Goal: Task Accomplishment & Management: Manage account settings

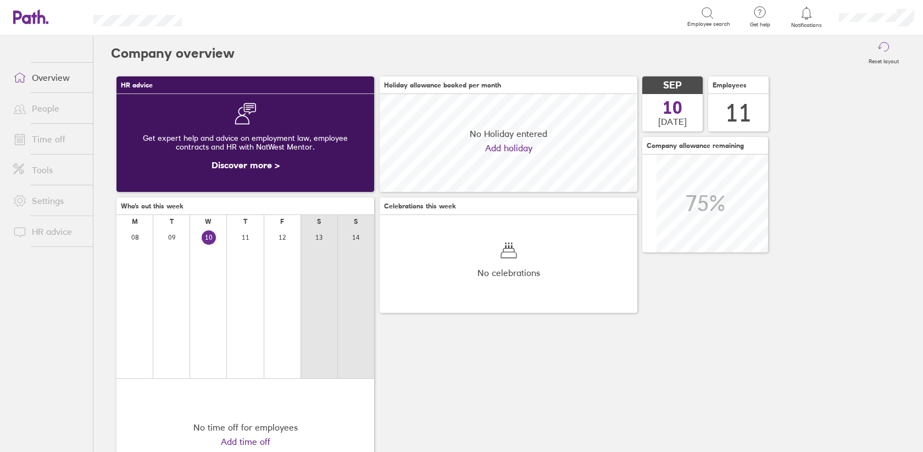
scroll to position [98, 258]
click at [808, 10] on icon at bounding box center [806, 13] width 13 height 13
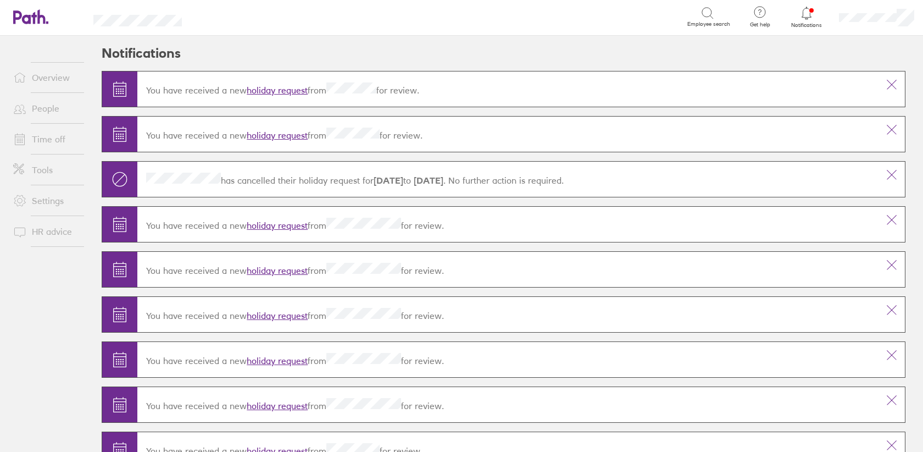
click at [48, 83] on link "Overview" at bounding box center [48, 77] width 88 height 22
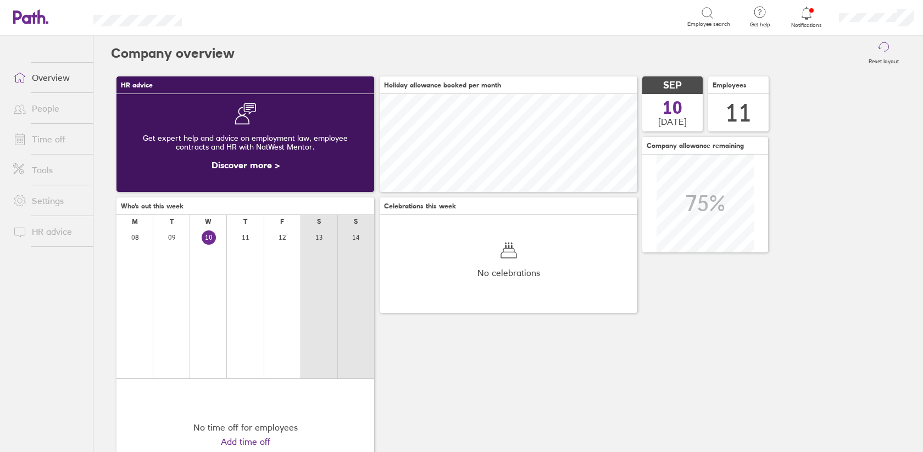
scroll to position [98, 258]
click at [45, 110] on link "People" at bounding box center [48, 108] width 88 height 22
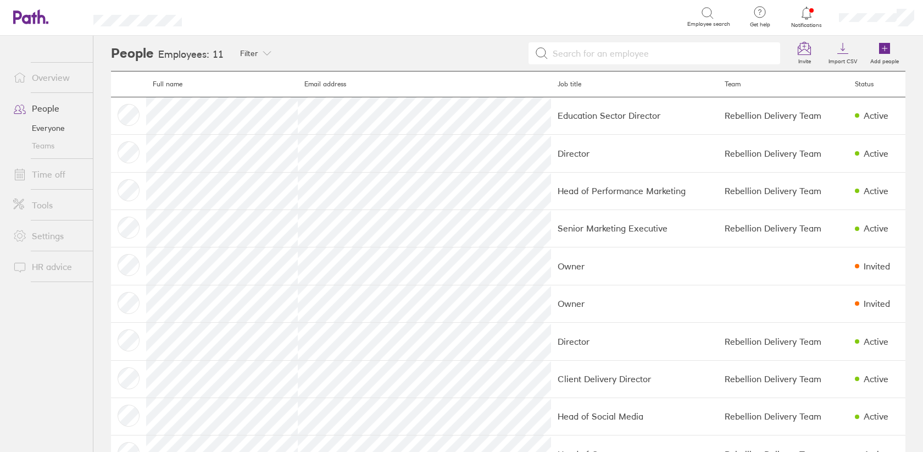
click at [49, 211] on link "Tools" at bounding box center [48, 205] width 88 height 22
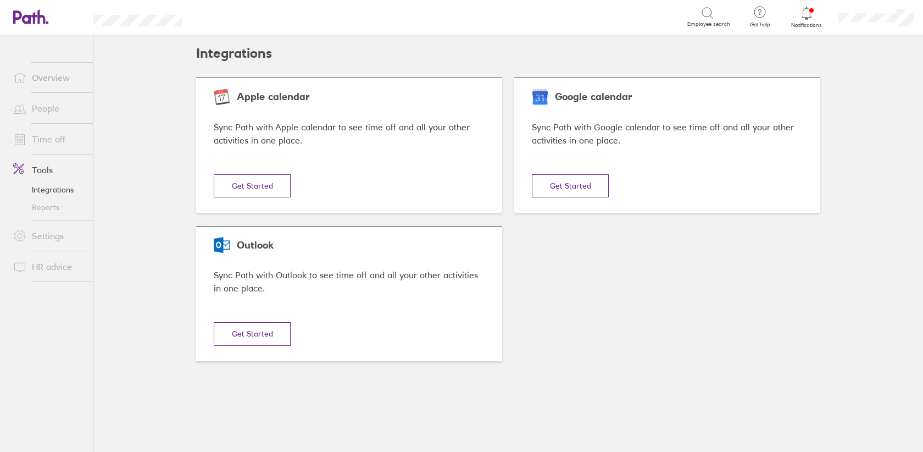
click at [48, 77] on link "Overview" at bounding box center [48, 77] width 88 height 22
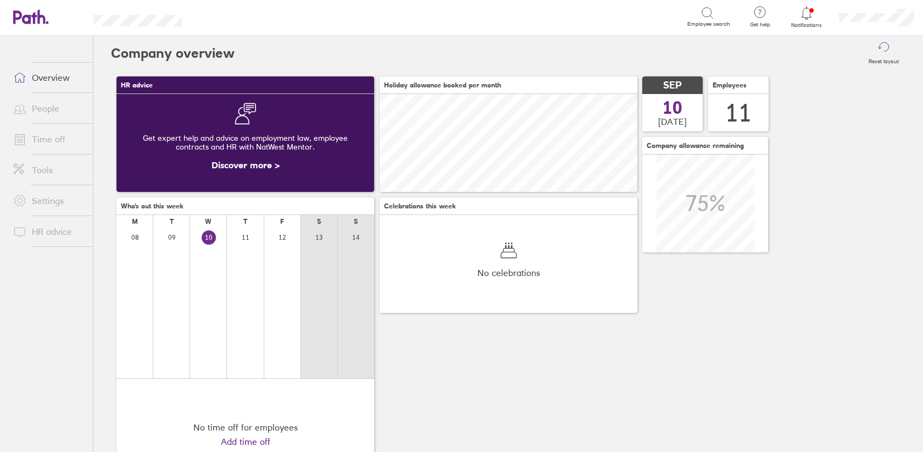
scroll to position [98, 258]
click at [895, 23] on div at bounding box center [876, 17] width 93 height 35
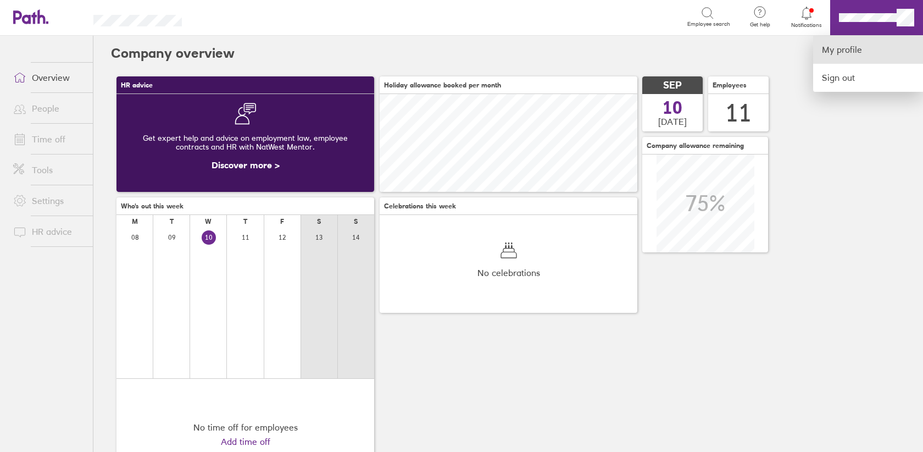
click at [836, 52] on link "My profile" at bounding box center [868, 50] width 110 height 28
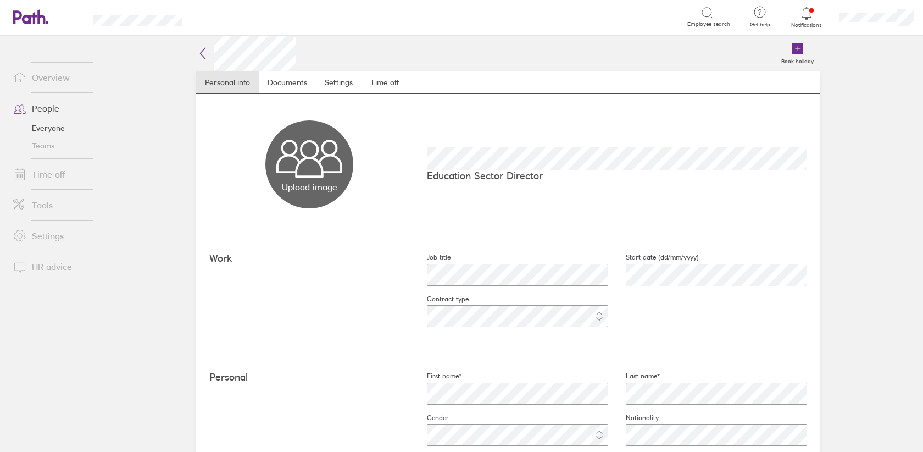
click at [811, 13] on icon at bounding box center [806, 13] width 13 height 13
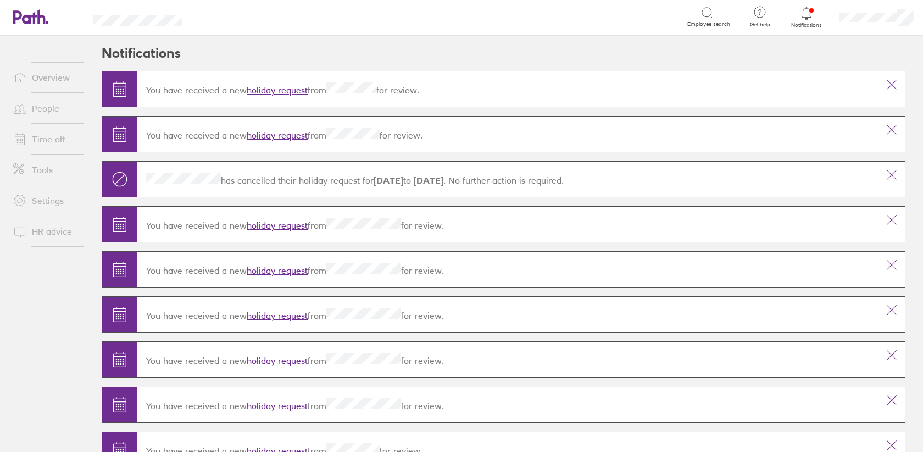
click at [279, 86] on link "holiday request" at bounding box center [277, 90] width 61 height 11
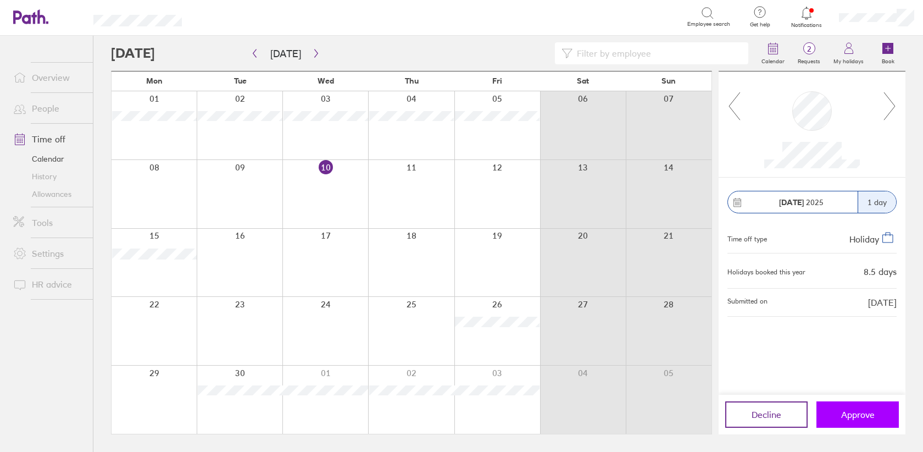
click at [874, 411] on span "Approve" at bounding box center [858, 414] width 34 height 10
click at [872, 413] on span "Approve" at bounding box center [858, 414] width 34 height 10
